Goal: Transaction & Acquisition: Purchase product/service

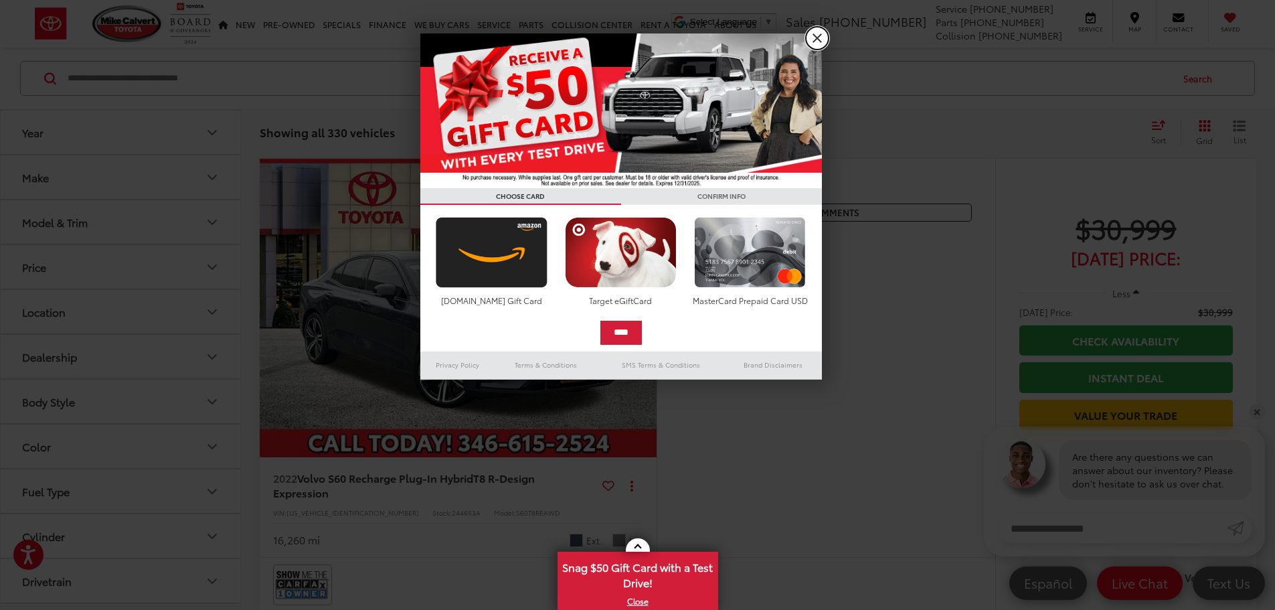
click at [823, 38] on link "X" at bounding box center [817, 38] width 23 height 23
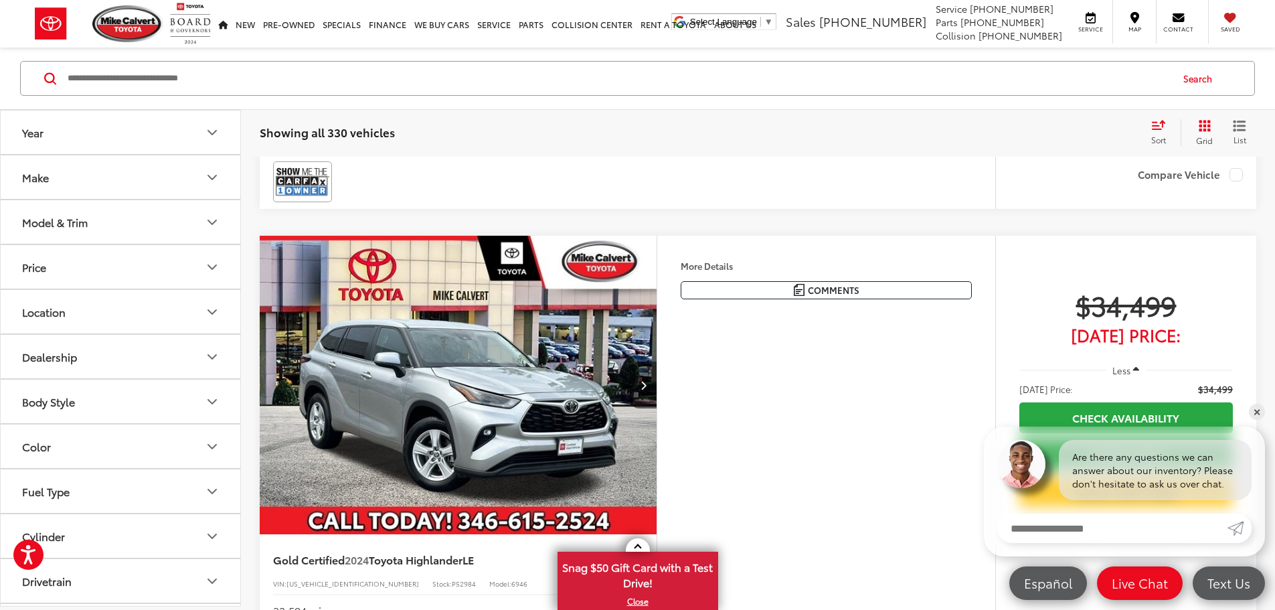
scroll to position [401, 0]
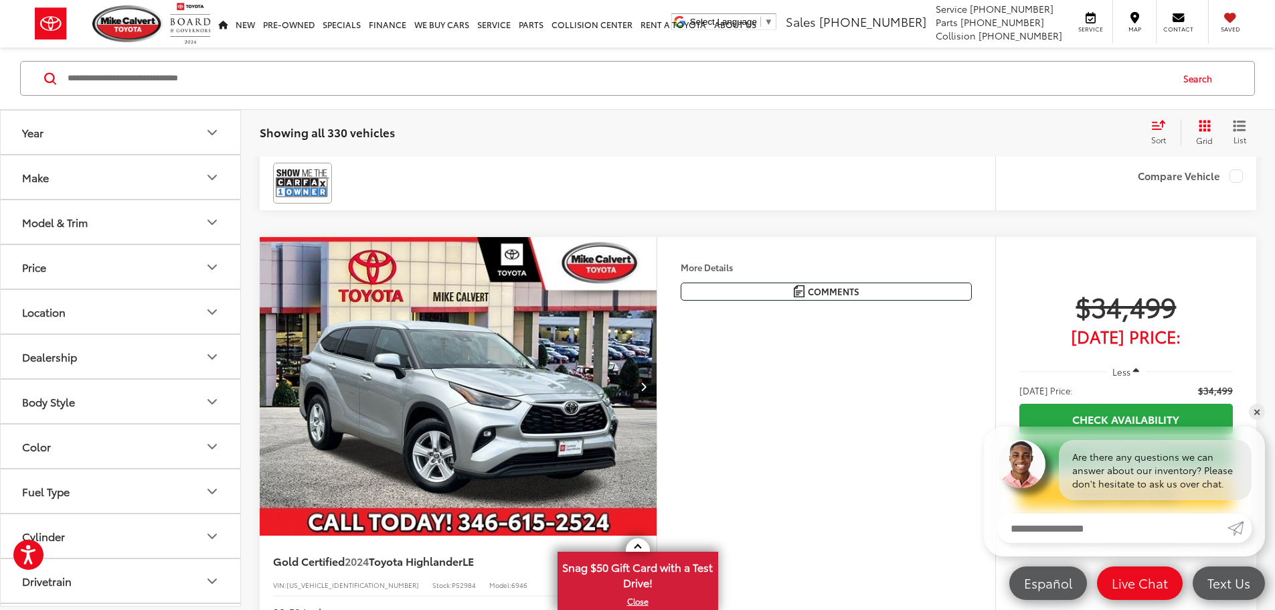
click at [596, 450] on img "2024 Toyota Highlander LE 0" at bounding box center [458, 386] width 399 height 299
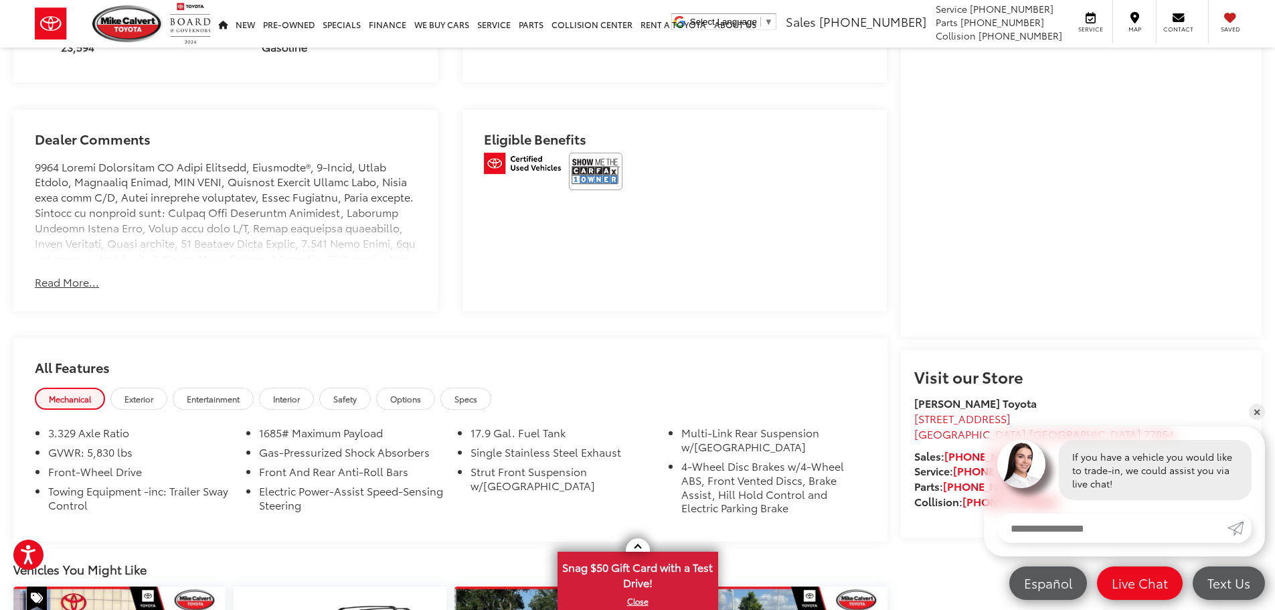
scroll to position [937, 0]
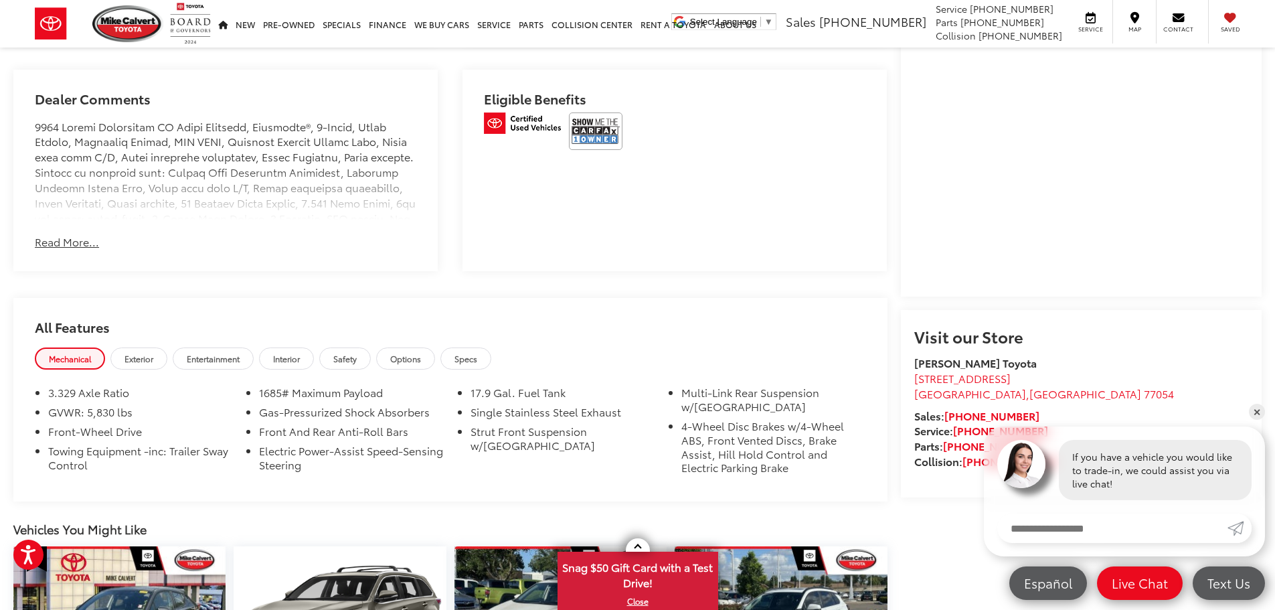
click at [914, 279] on capital-one-entry-button at bounding box center [914, 279] width 0 height 0
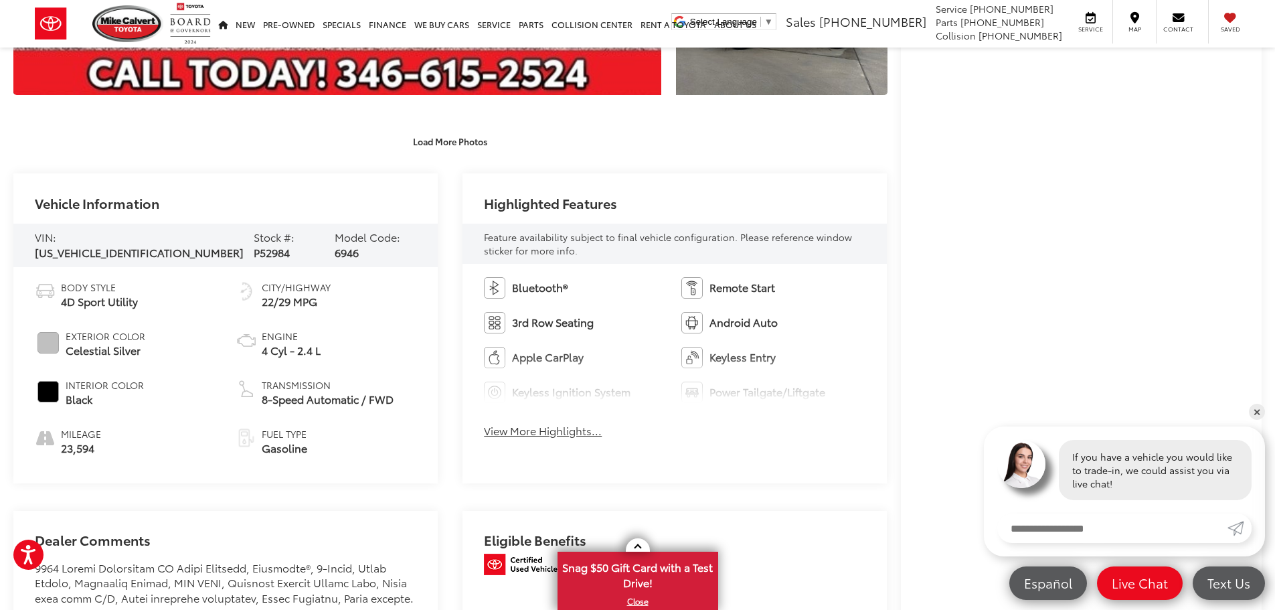
scroll to position [602, 0]
